Goal: Information Seeking & Learning: Find specific fact

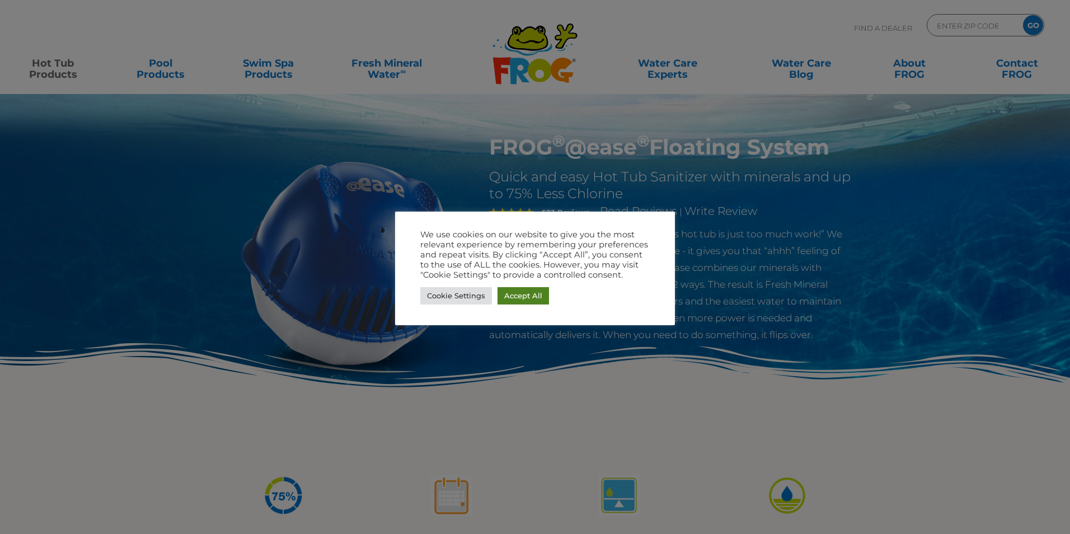
click at [541, 297] on link "Accept All" at bounding box center [524, 295] width 52 height 17
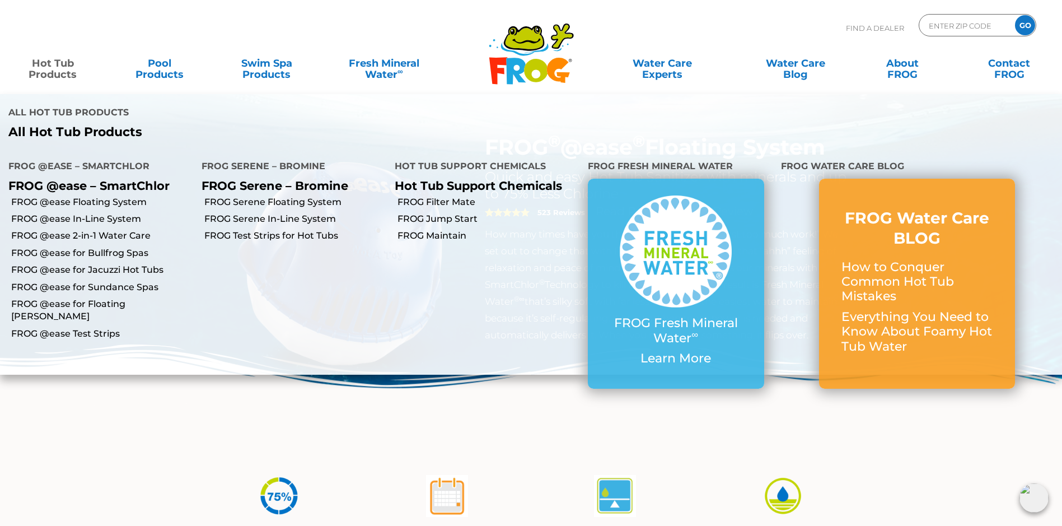
click at [59, 69] on link "Hot Tub Products" at bounding box center [52, 63] width 83 height 22
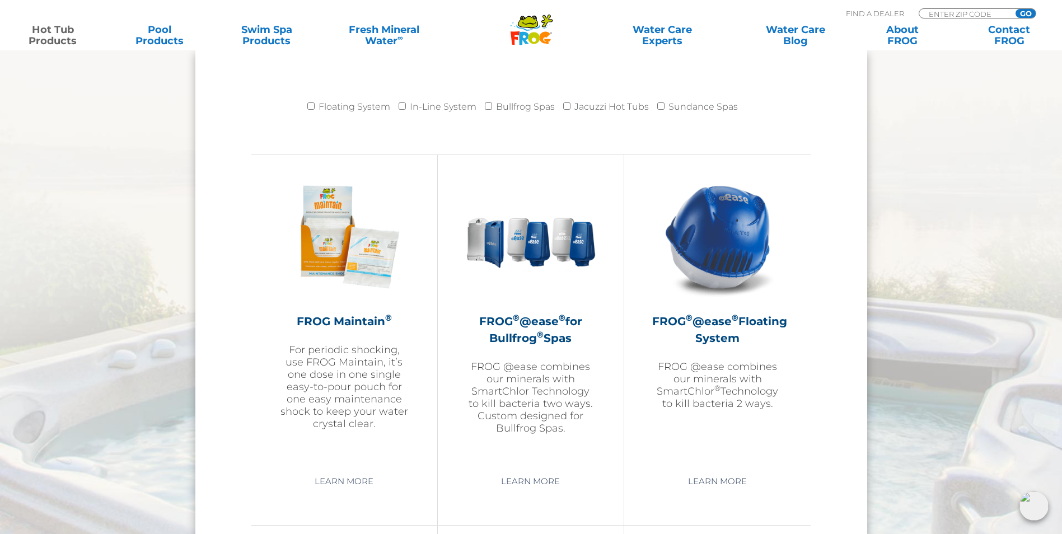
scroll to position [1176, 0]
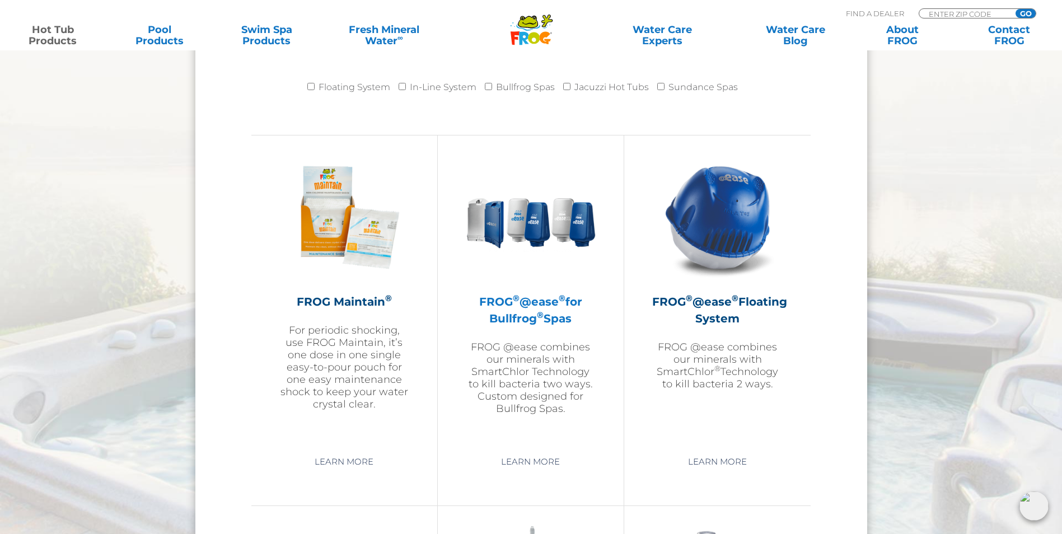
click at [514, 318] on h2 "FROG ® @ease ® for Bullfrog ® Spas" at bounding box center [531, 310] width 130 height 34
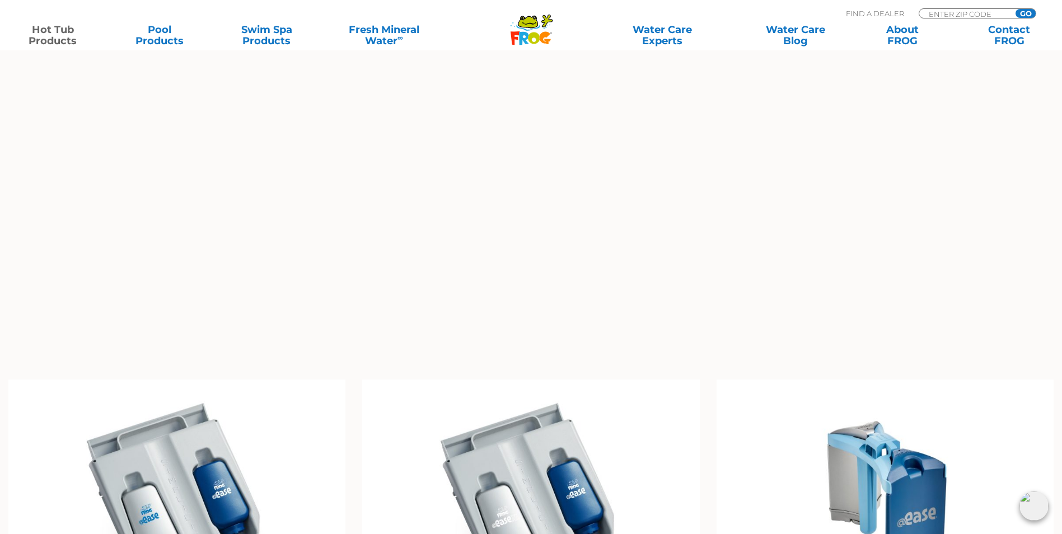
scroll to position [1120, 0]
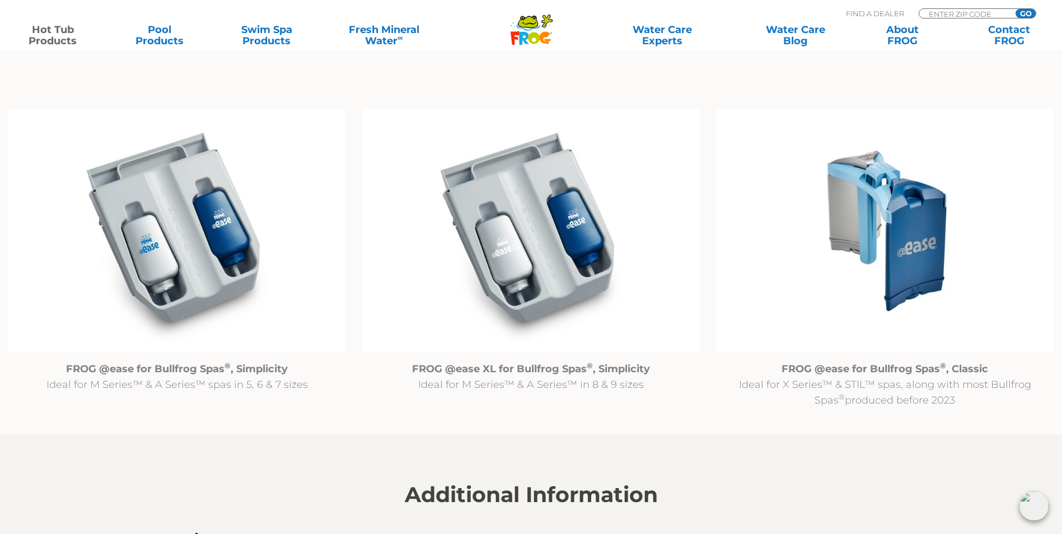
click at [904, 247] on img at bounding box center [885, 231] width 337 height 244
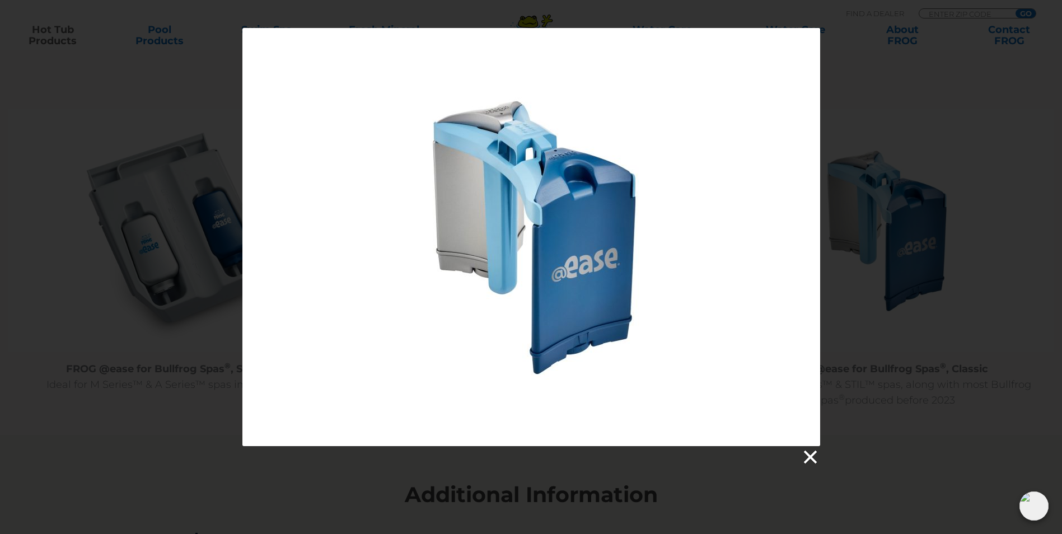
click at [805, 459] on link at bounding box center [809, 457] width 17 height 17
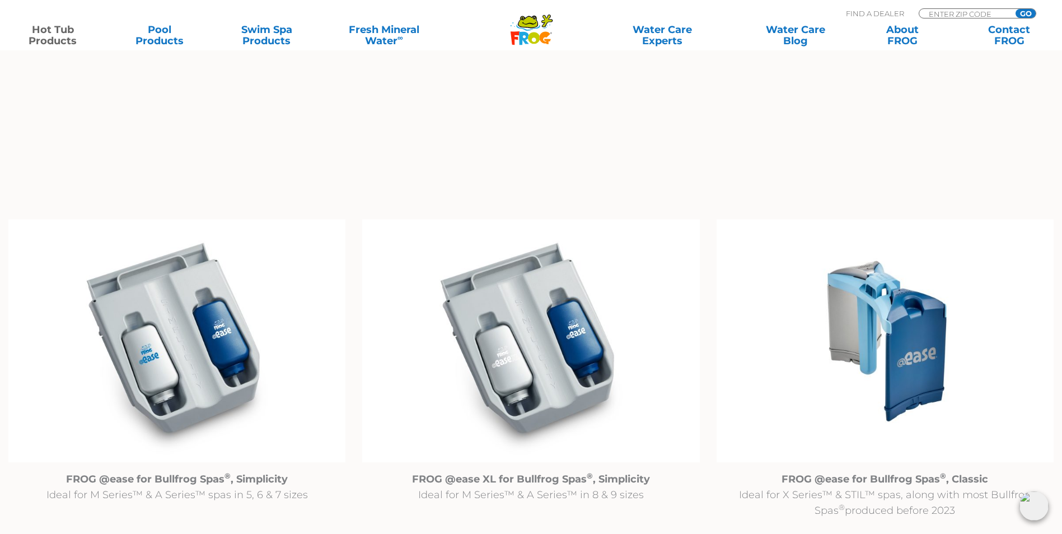
scroll to position [1064, 0]
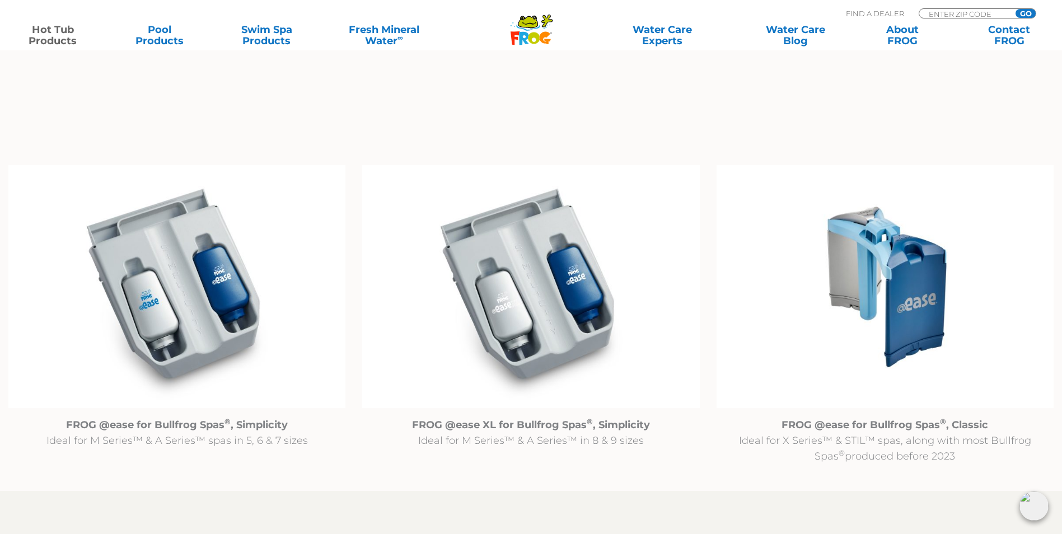
click at [871, 266] on img at bounding box center [885, 287] width 337 height 244
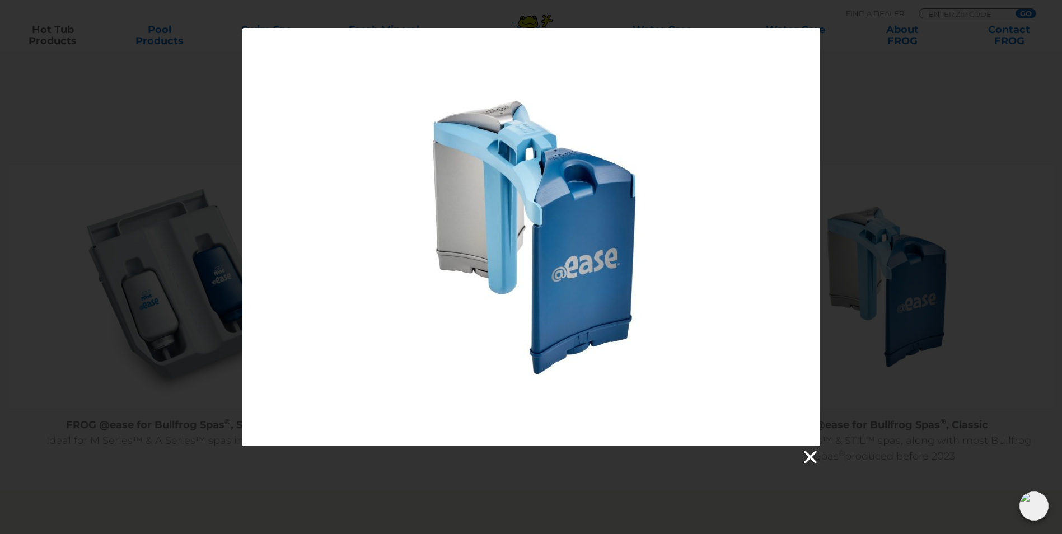
click at [807, 461] on link at bounding box center [809, 457] width 17 height 17
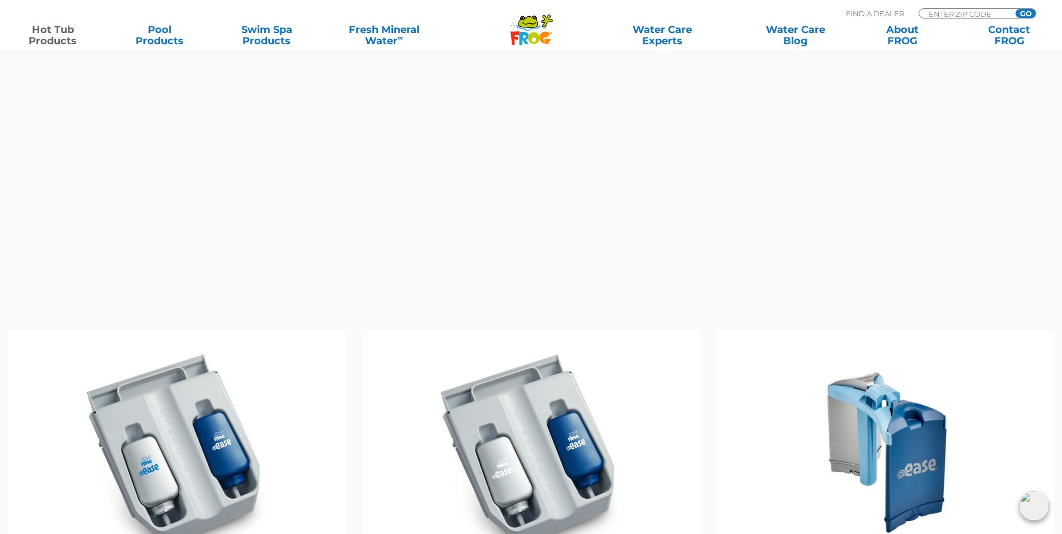
scroll to position [896, 0]
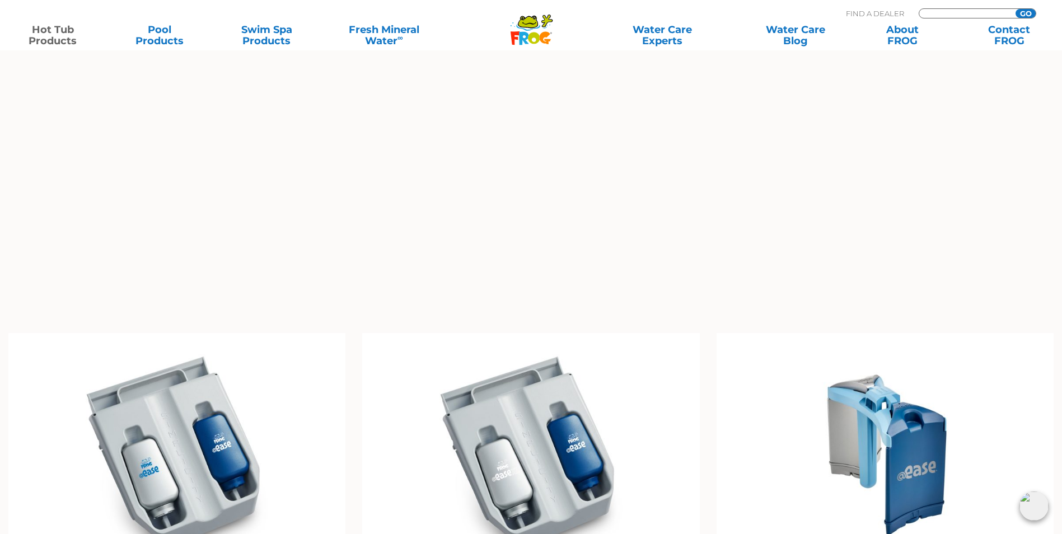
click at [959, 12] on input "Zip Code Form" at bounding box center [966, 14] width 76 height 10
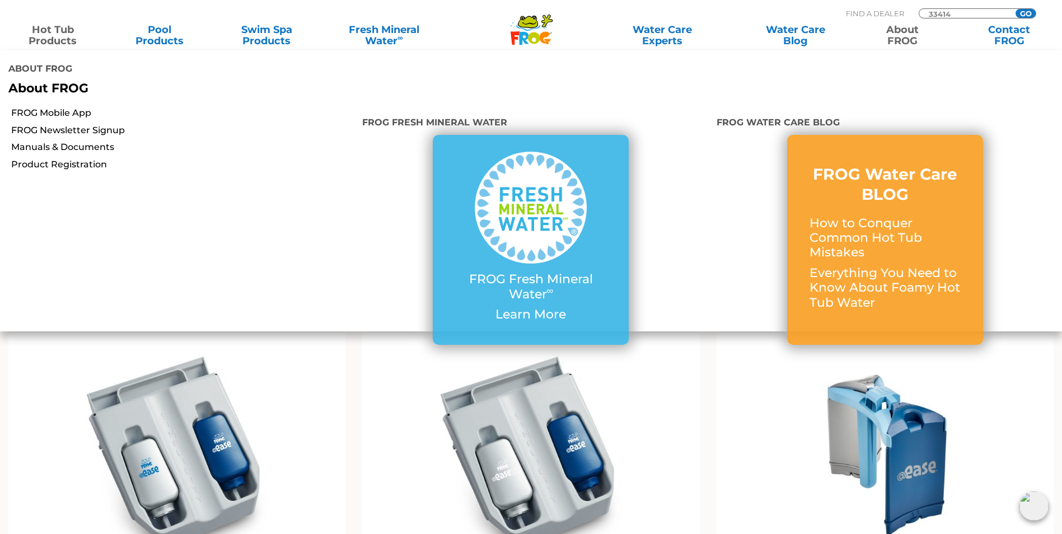
type input "33414"
click at [1016, 9] on input "GO" at bounding box center [1026, 13] width 20 height 9
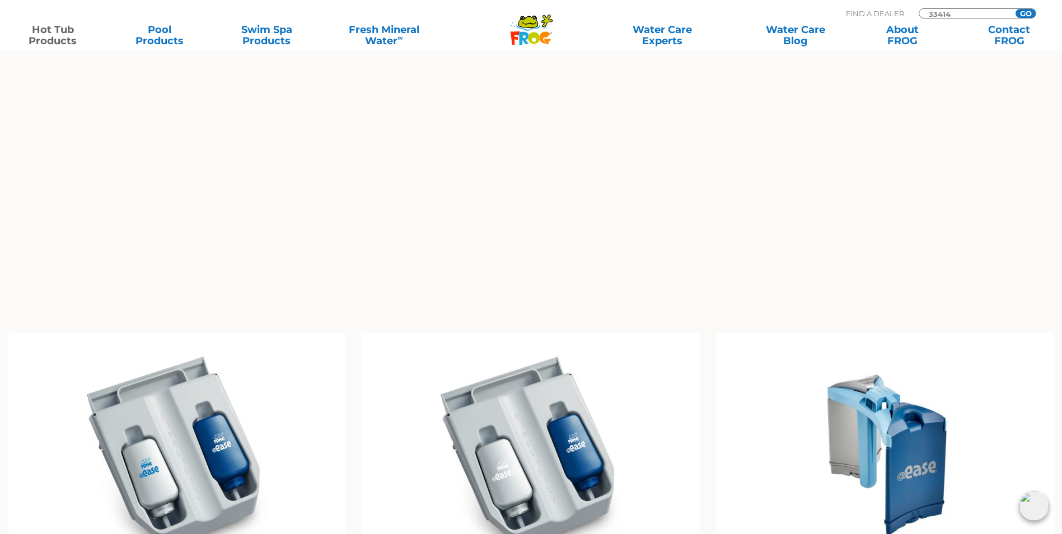
click at [1027, 11] on input "GO" at bounding box center [1026, 13] width 20 height 9
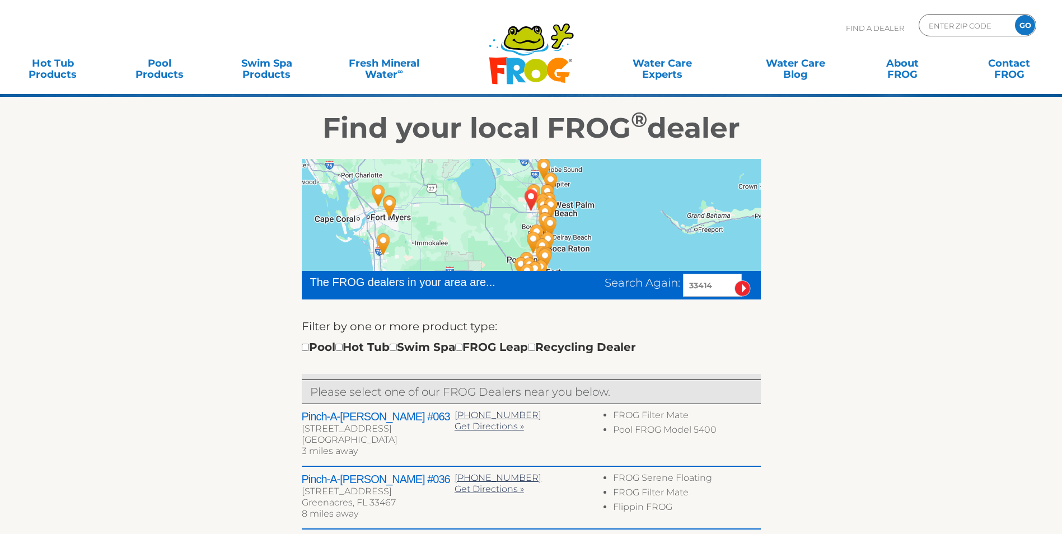
scroll to position [336, 0]
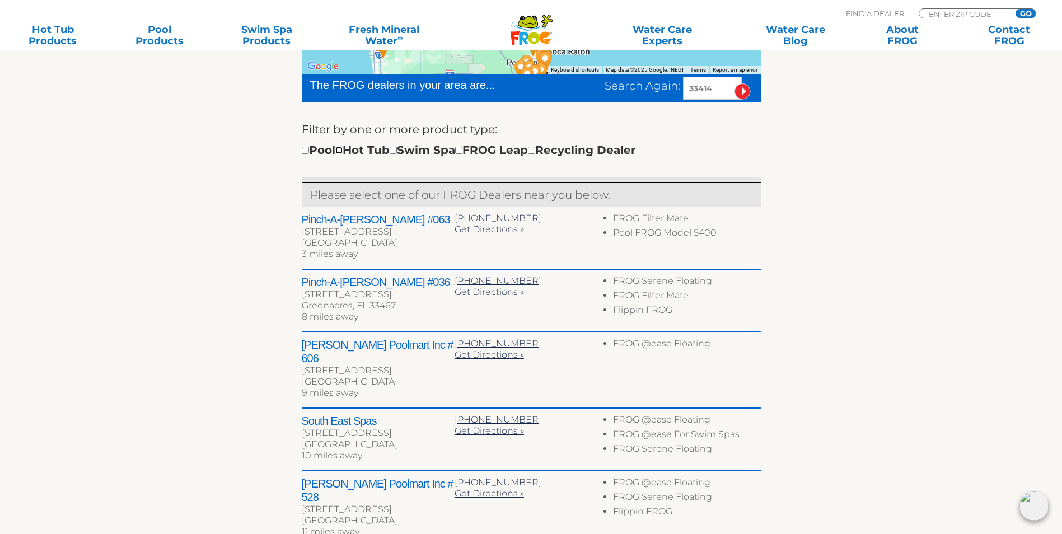
click at [343, 154] on input "checkbox" at bounding box center [338, 150] width 7 height 7
checkbox input "true"
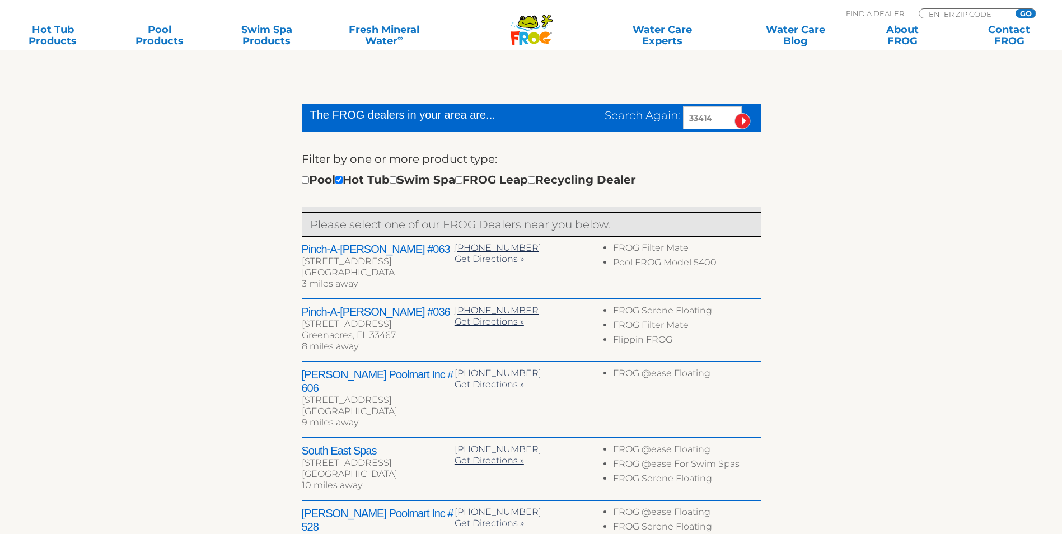
scroll to position [306, 0]
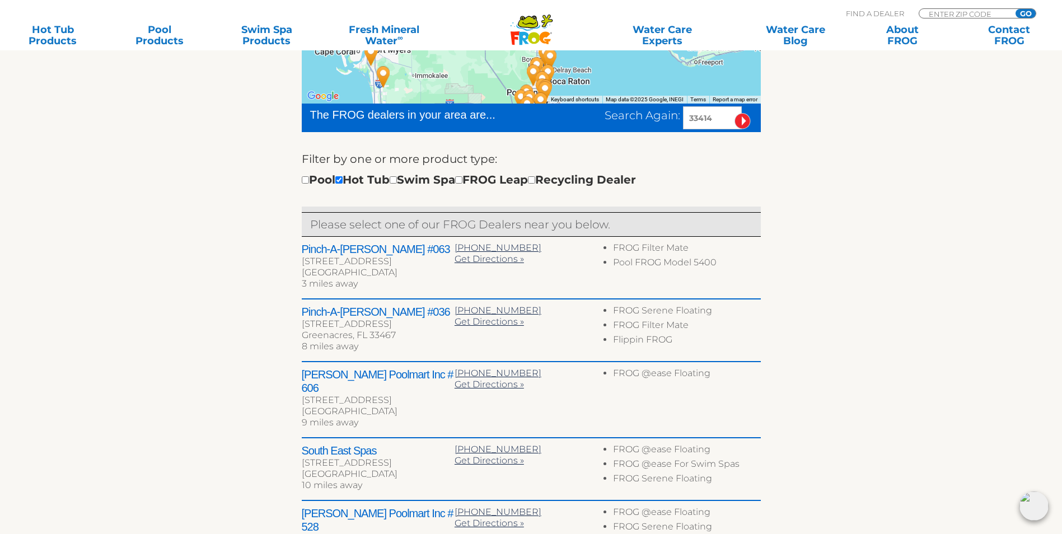
click at [364, 256] on h2 "Pinch-A-Penny #063" at bounding box center [378, 248] width 153 height 13
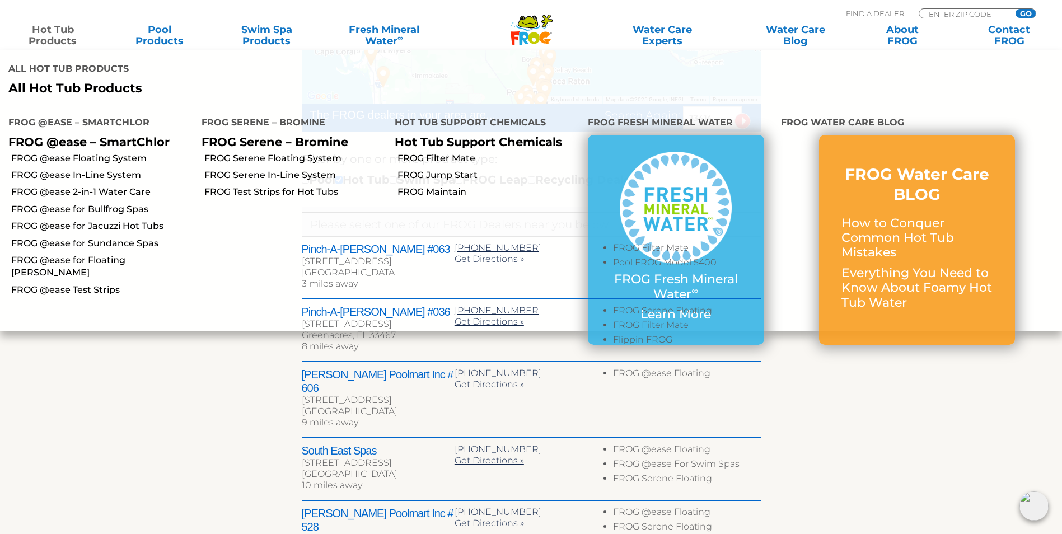
click at [64, 40] on link "Hot Tub Products" at bounding box center [52, 35] width 83 height 22
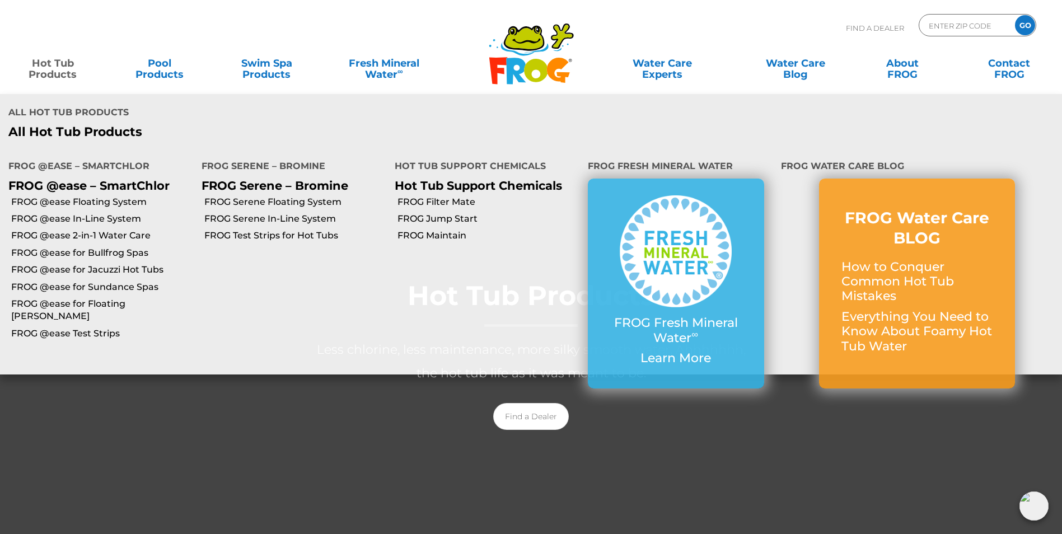
click at [44, 73] on link "Hot Tub Products" at bounding box center [52, 63] width 83 height 22
click at [67, 67] on link "Hot Tub Products" at bounding box center [52, 63] width 83 height 22
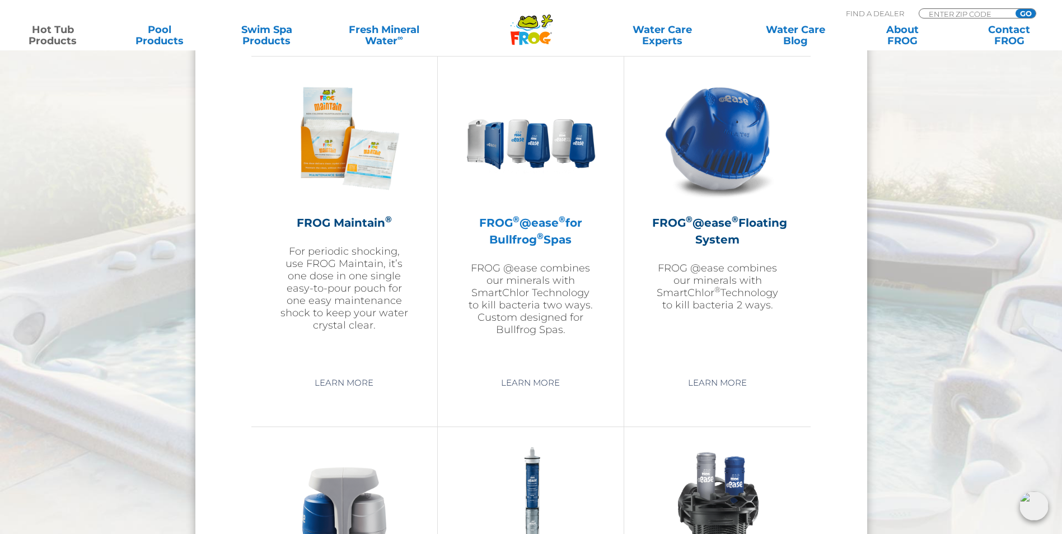
scroll to position [1176, 0]
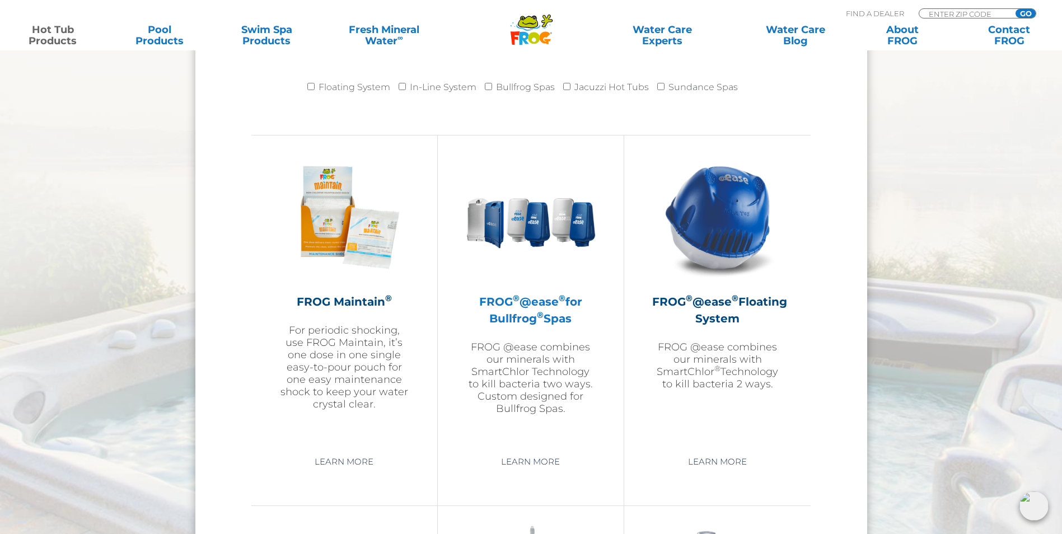
click at [516, 315] on h2 "FROG ® @ease ® for Bullfrog ® Spas" at bounding box center [531, 310] width 130 height 34
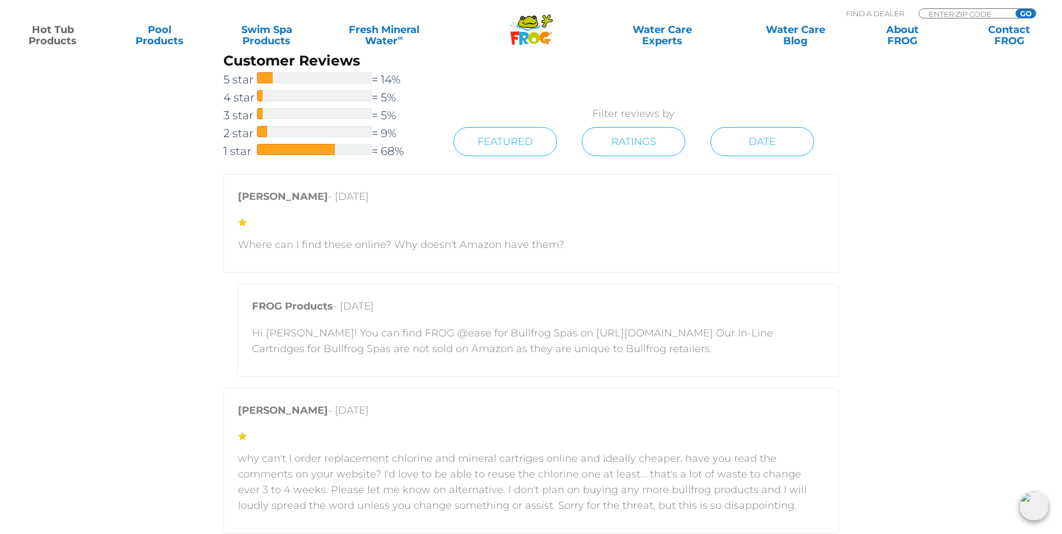
scroll to position [2071, 0]
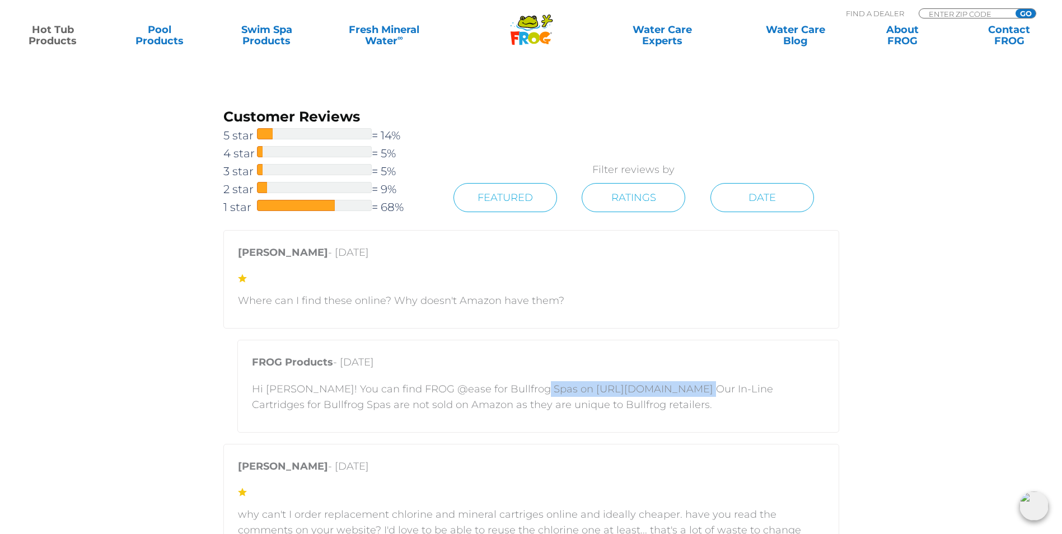
drag, startPoint x: 670, startPoint y: 388, endPoint x: 527, endPoint y: 391, distance: 143.3
click at [527, 391] on p "Hi [PERSON_NAME]! You can find FROG @ease for Bullfrog Spas on [URL][DOMAIN_NAM…" at bounding box center [538, 396] width 573 height 31
drag, startPoint x: 527, startPoint y: 391, endPoint x: 540, endPoint y: 386, distance: 14.2
copy p "[URL][DOMAIN_NAME]"
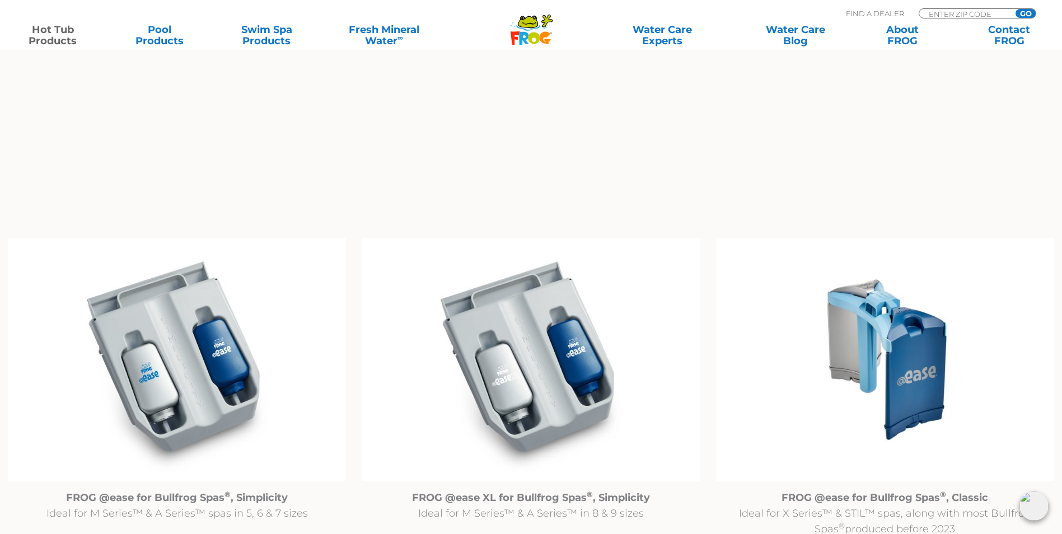
scroll to position [1008, 0]
